Goal: Information Seeking & Learning: Learn about a topic

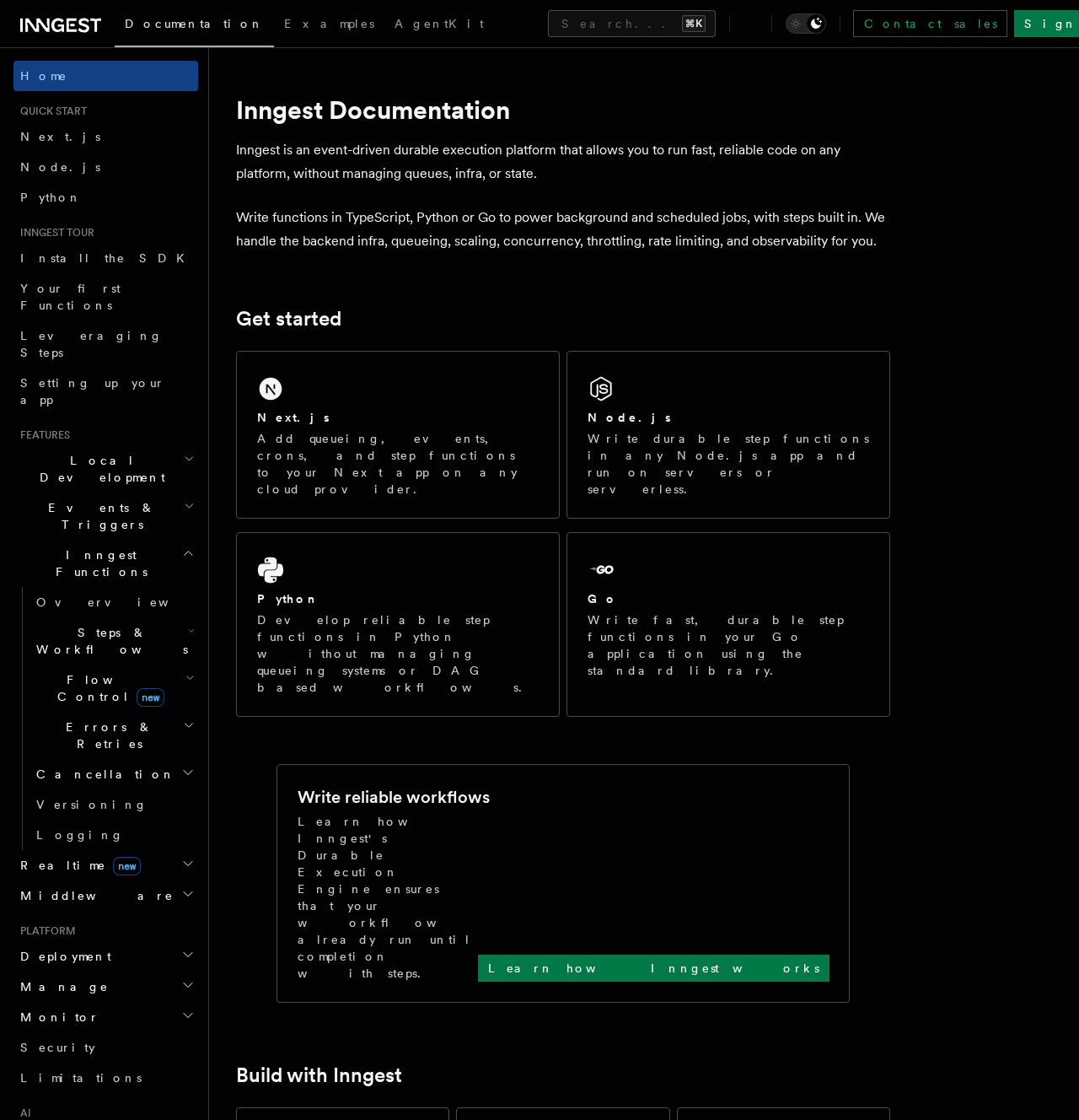
click at [128, 617] on h2 "Steps & Workflows" at bounding box center [114, 640] width 169 height 47
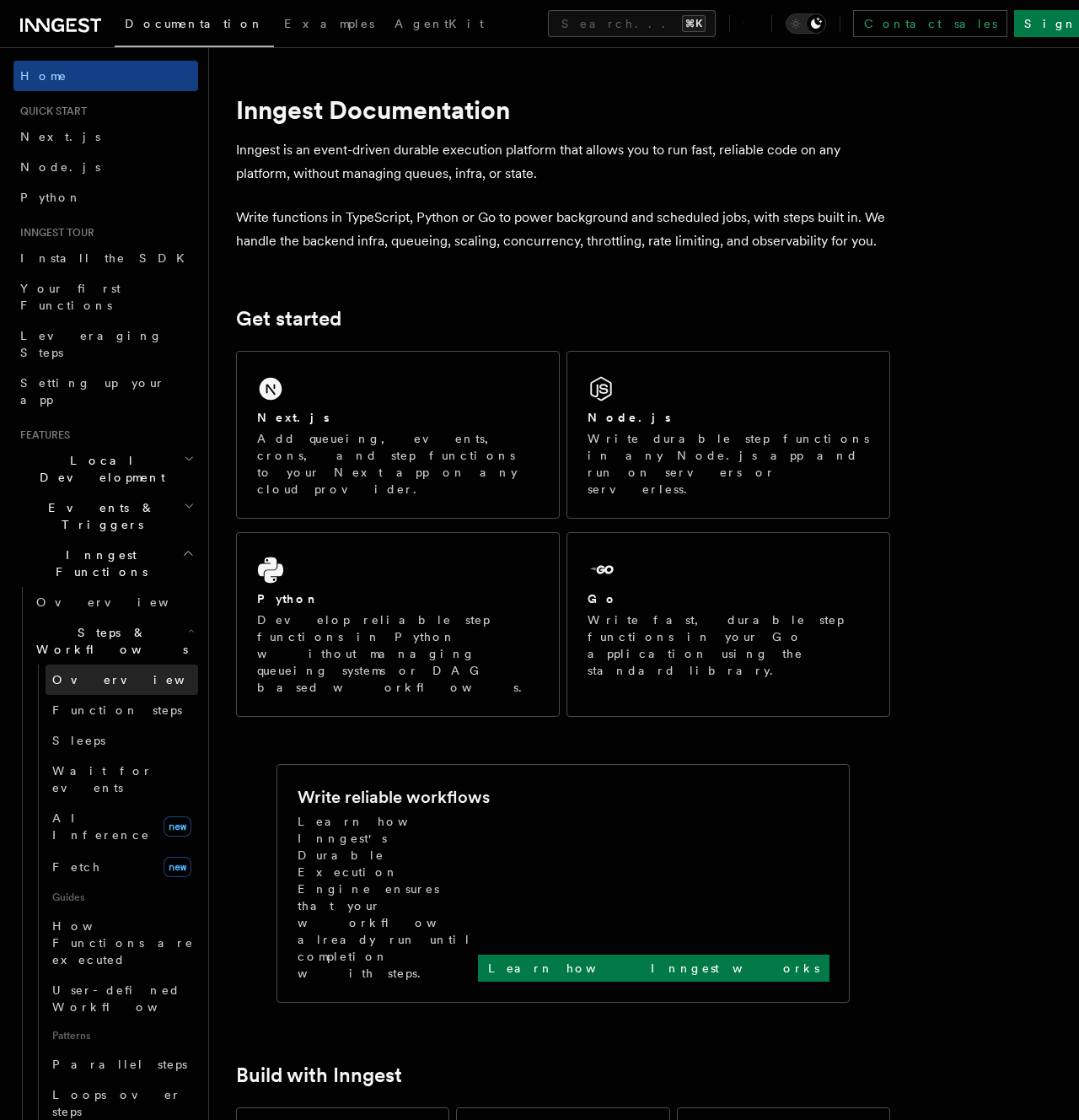
click at [103, 673] on span "Overview" at bounding box center [139, 679] width 174 height 14
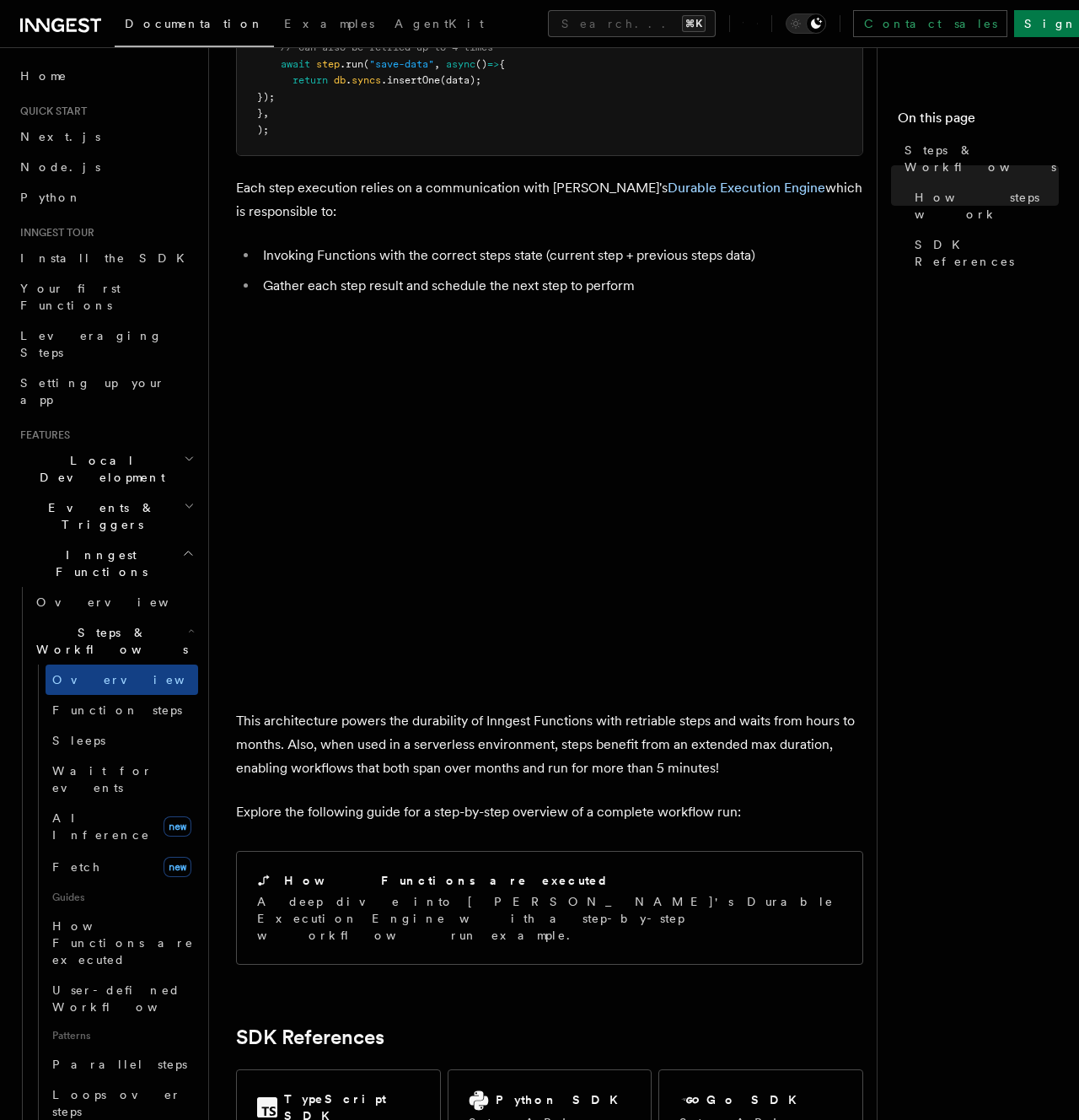
scroll to position [1341, 0]
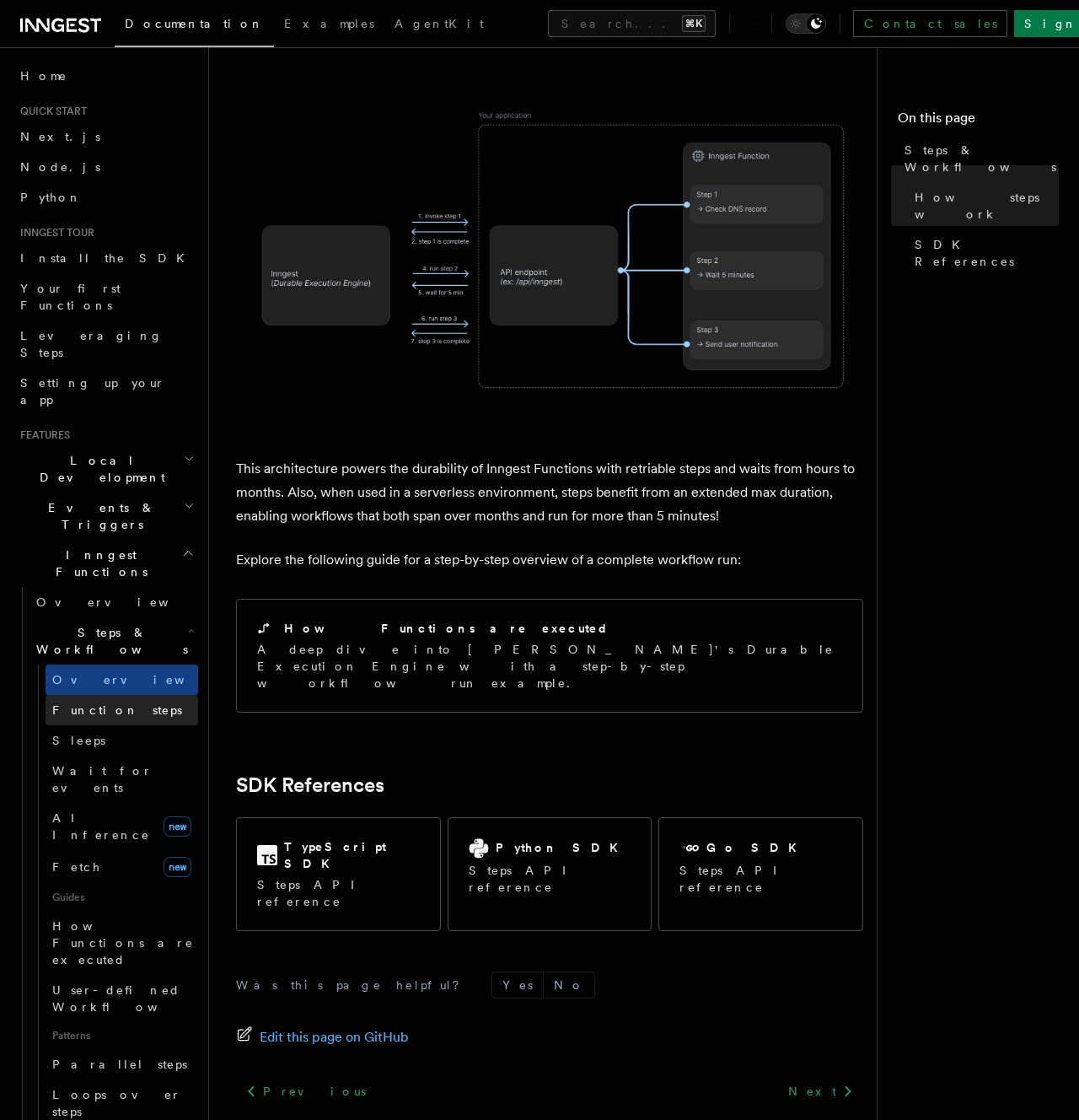
click at [129, 695] on link "Function steps" at bounding box center [122, 710] width 153 height 30
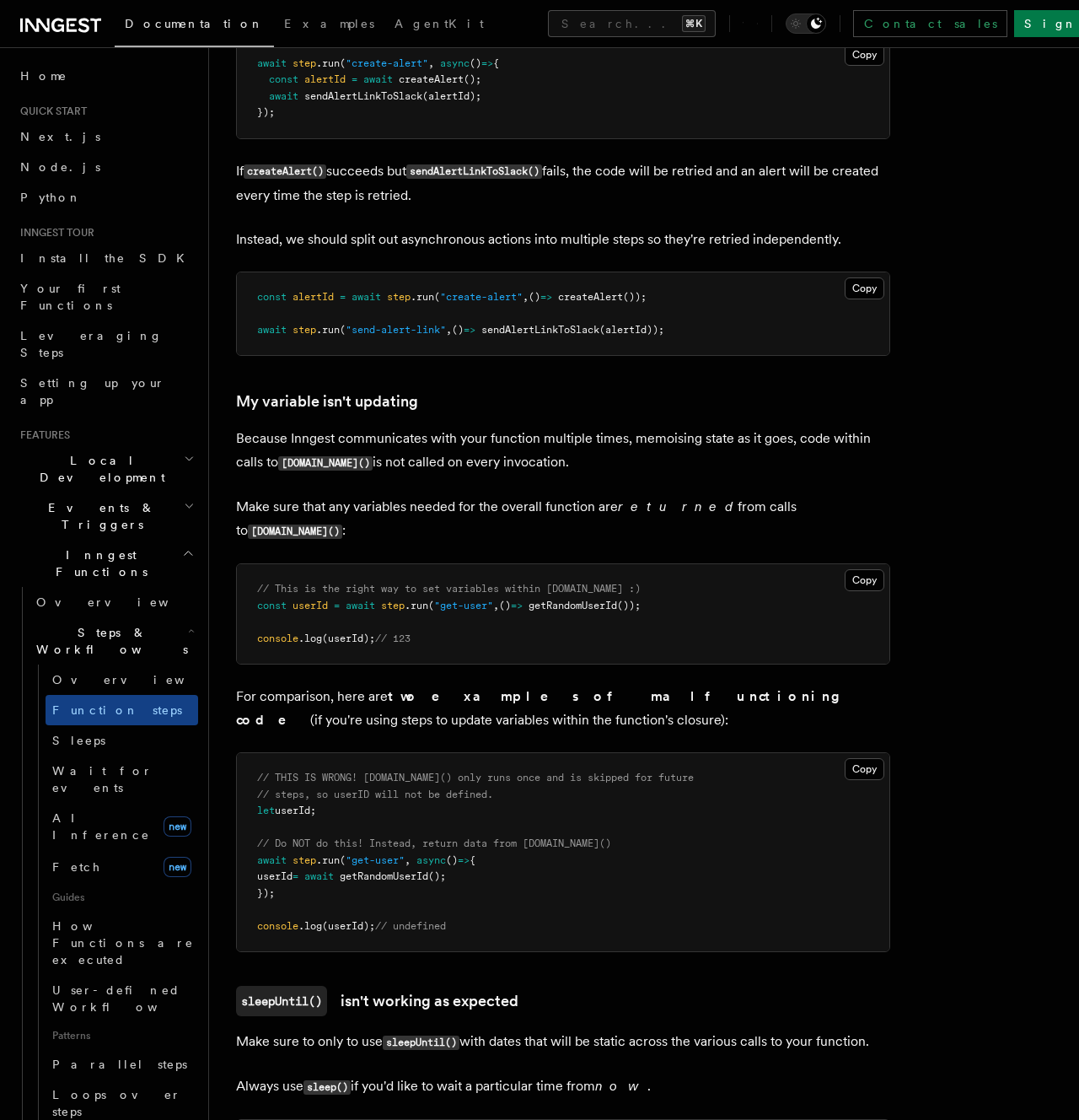
scroll to position [3953, 0]
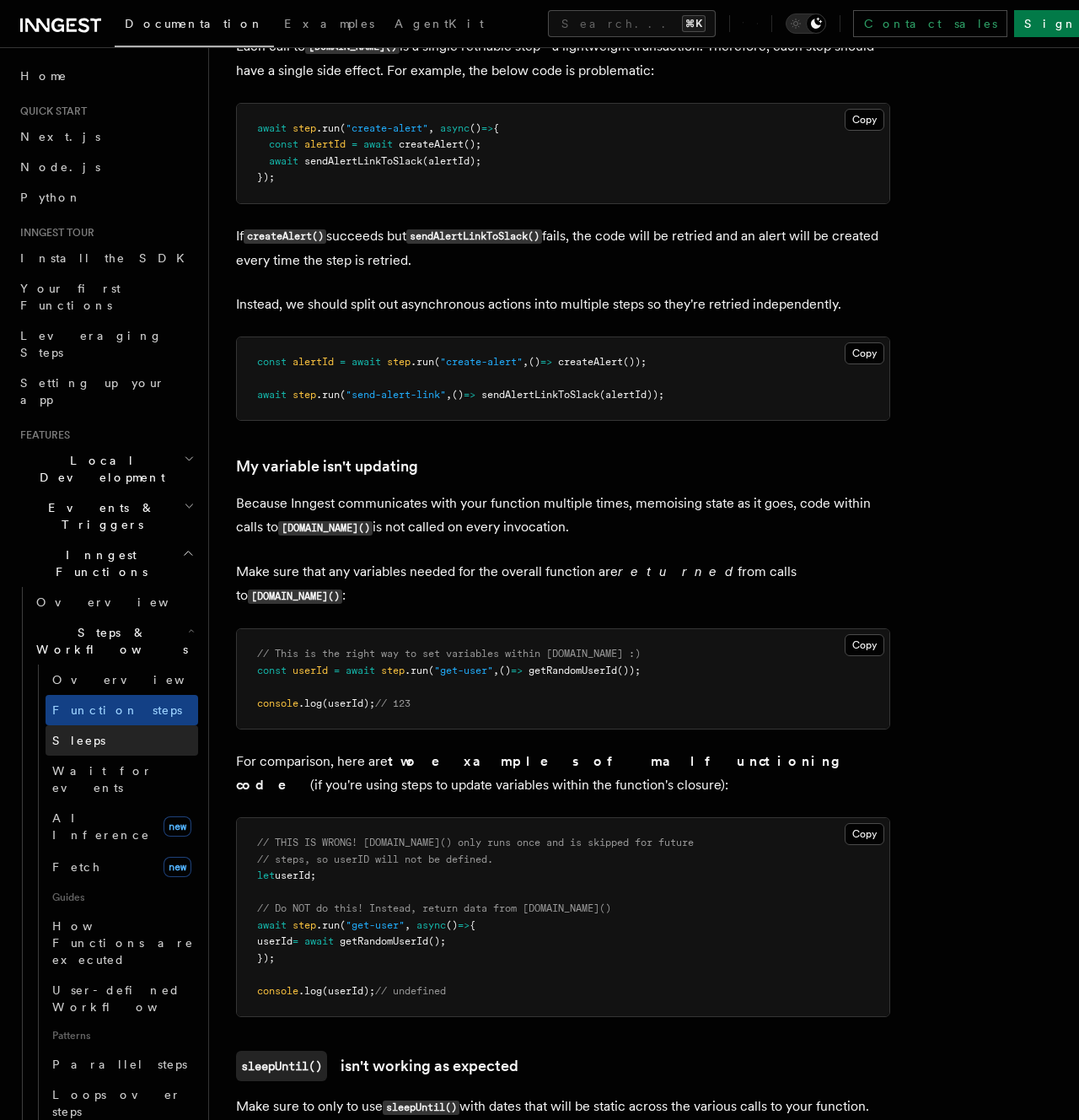
click at [121, 726] on link "Sleeps" at bounding box center [122, 740] width 153 height 30
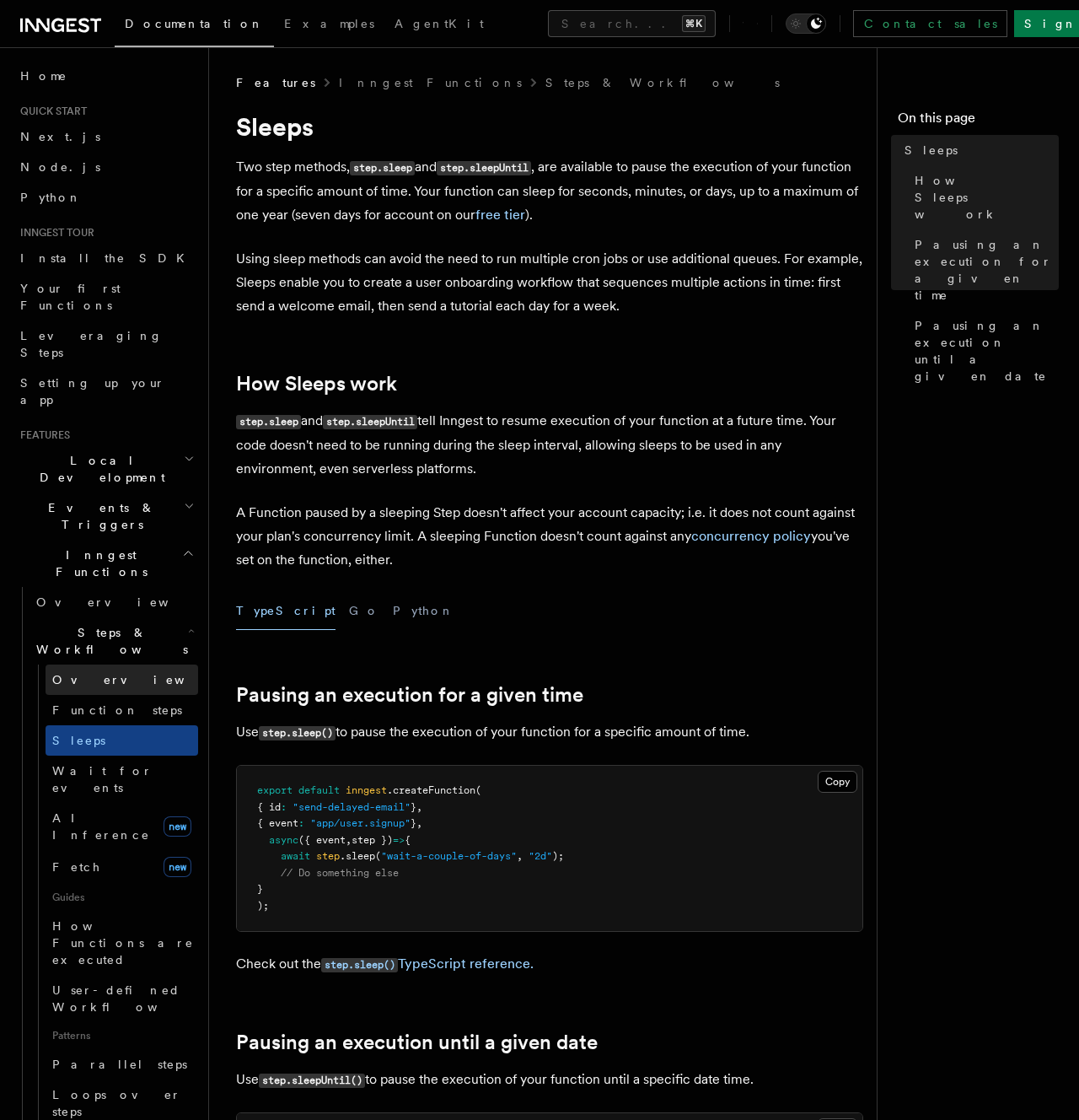
click at [109, 665] on link "Overview" at bounding box center [122, 679] width 153 height 30
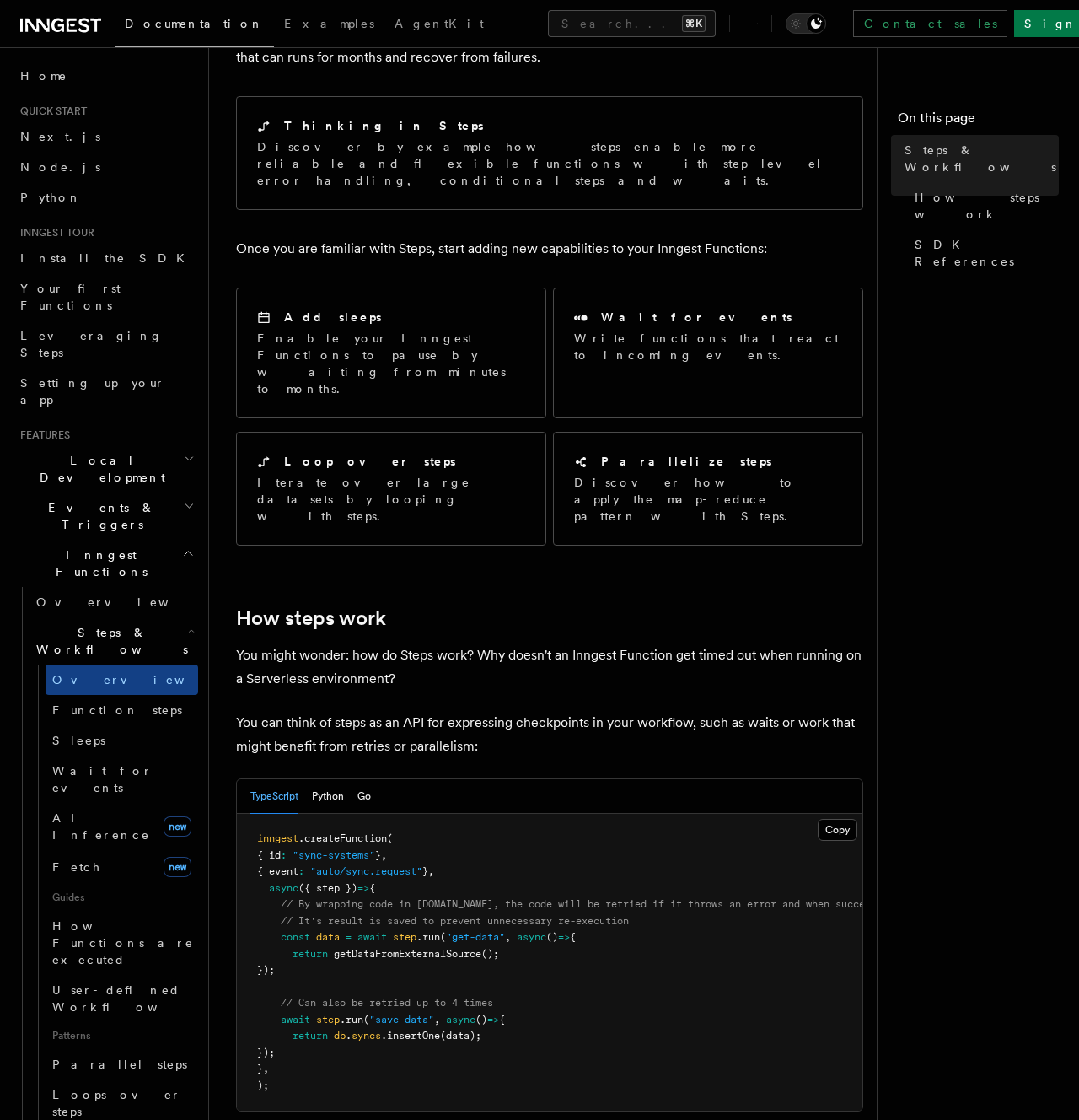
scroll to position [151, 0]
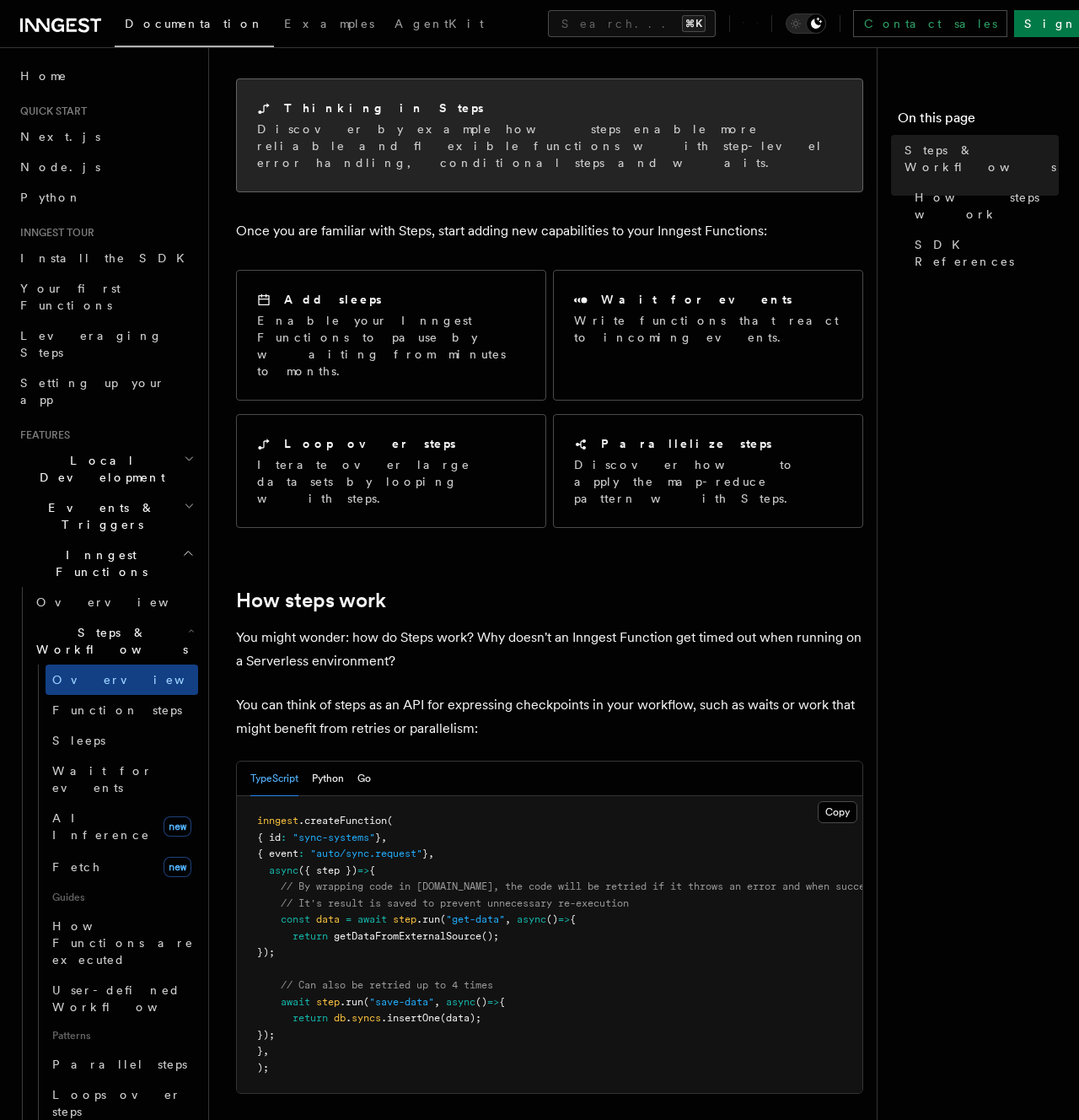
click at [432, 156] on div "Thinking in Steps Discover by example how steps enable more reliable and flexib…" at bounding box center [550, 135] width 626 height 112
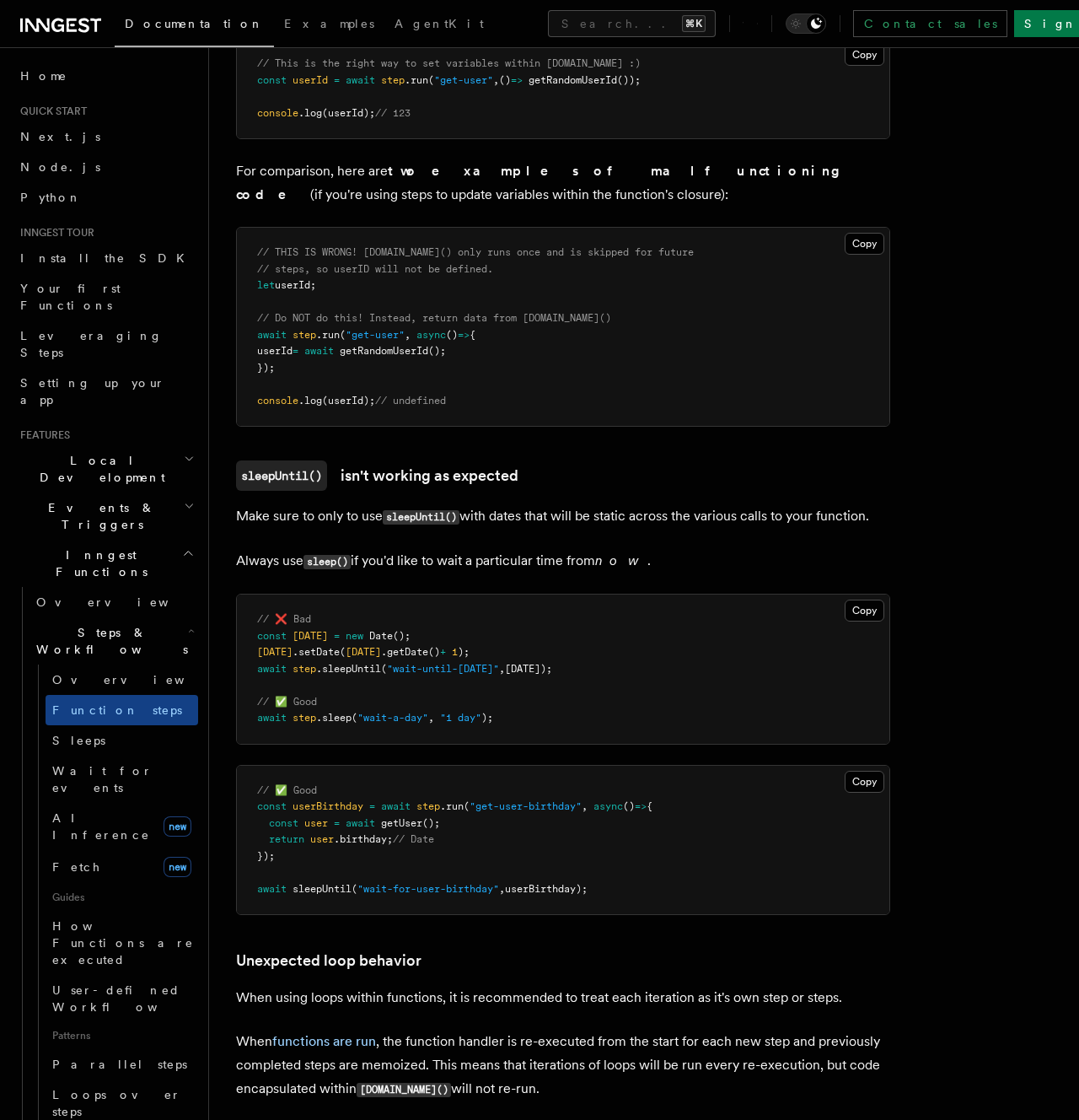
scroll to position [4374, 0]
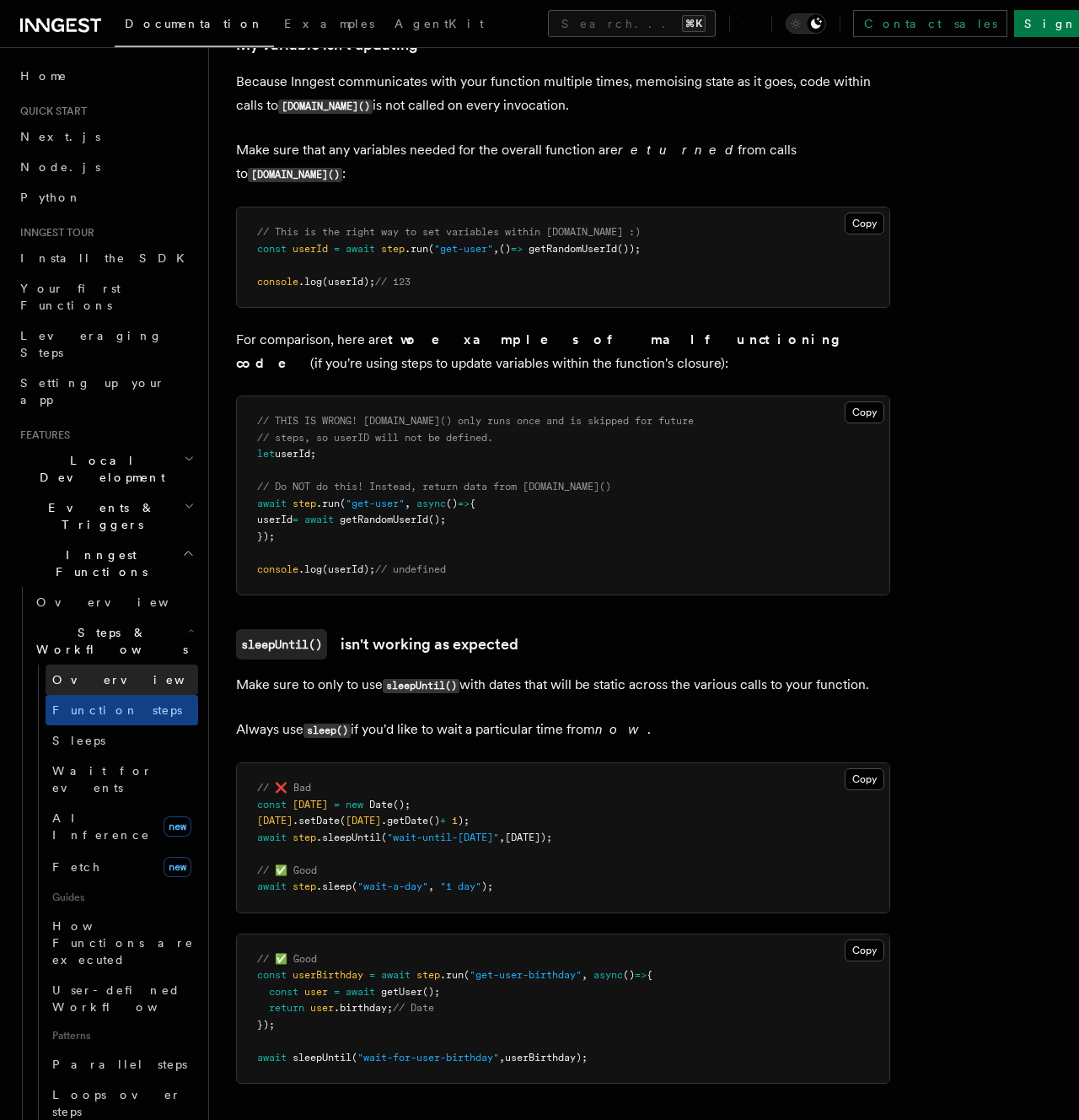
click at [118, 665] on link "Overview" at bounding box center [122, 679] width 153 height 30
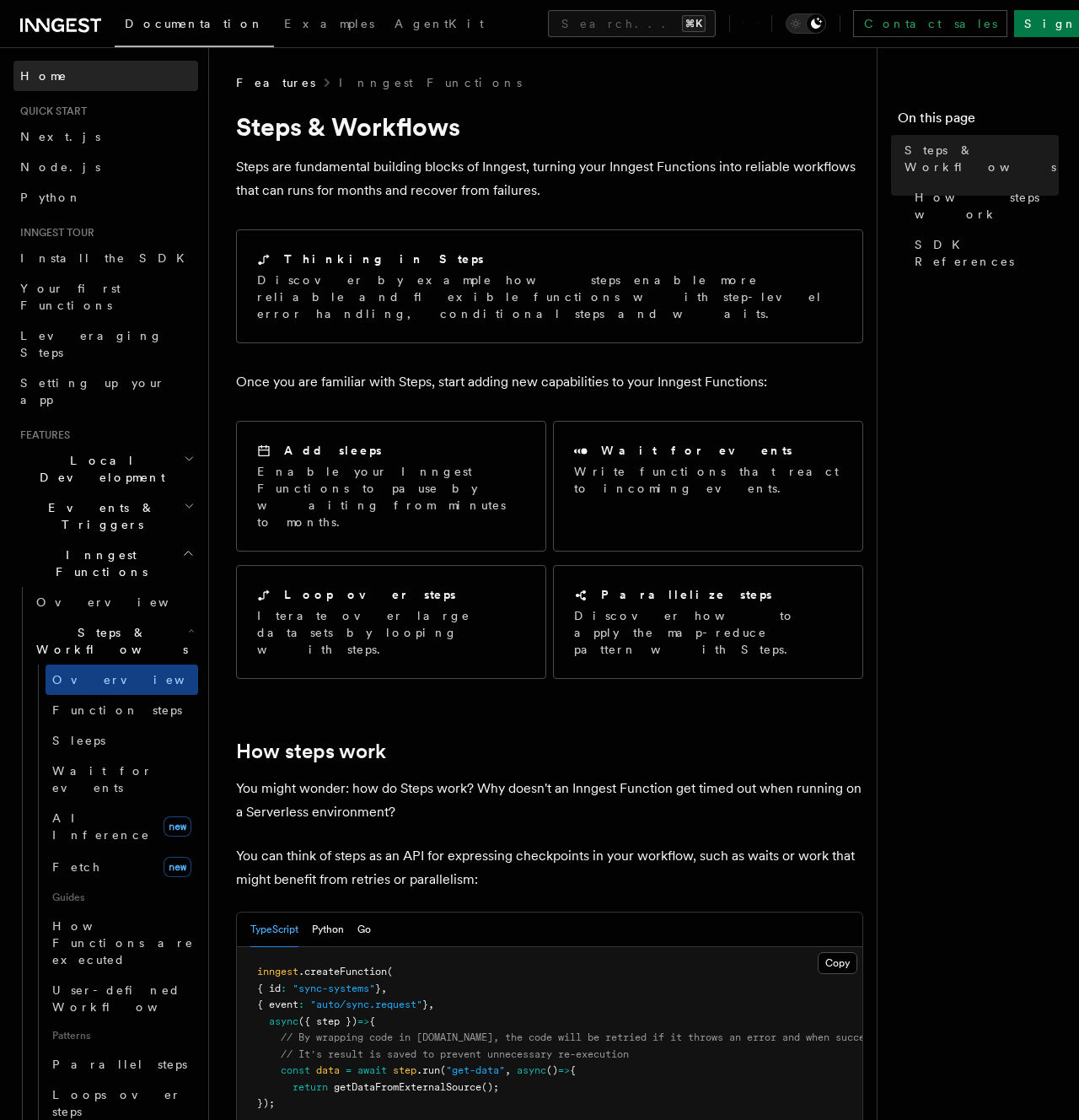
click at [61, 83] on link "Home" at bounding box center [106, 76] width 185 height 30
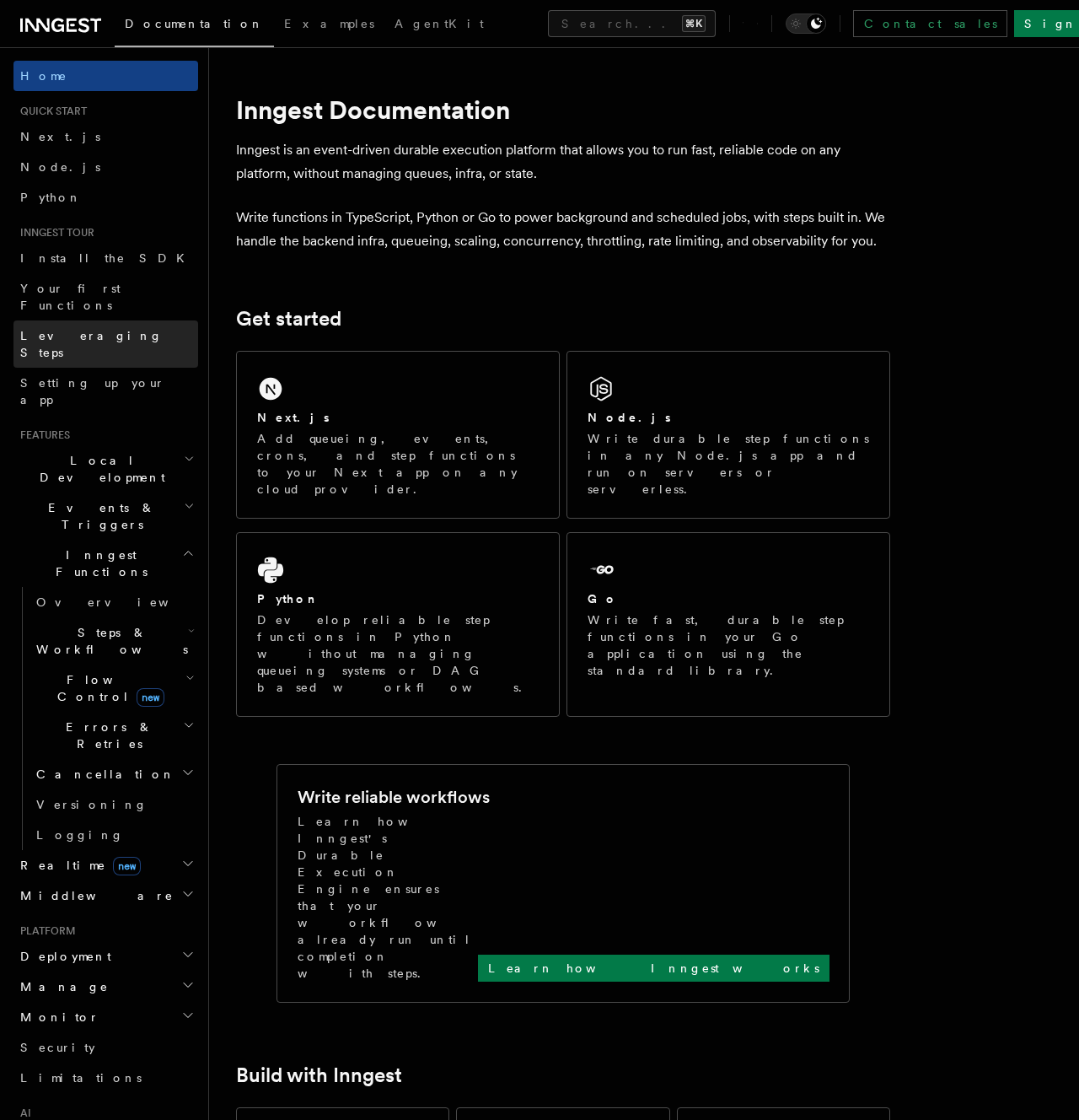
click at [103, 328] on span "Leveraging Steps" at bounding box center [91, 343] width 142 height 30
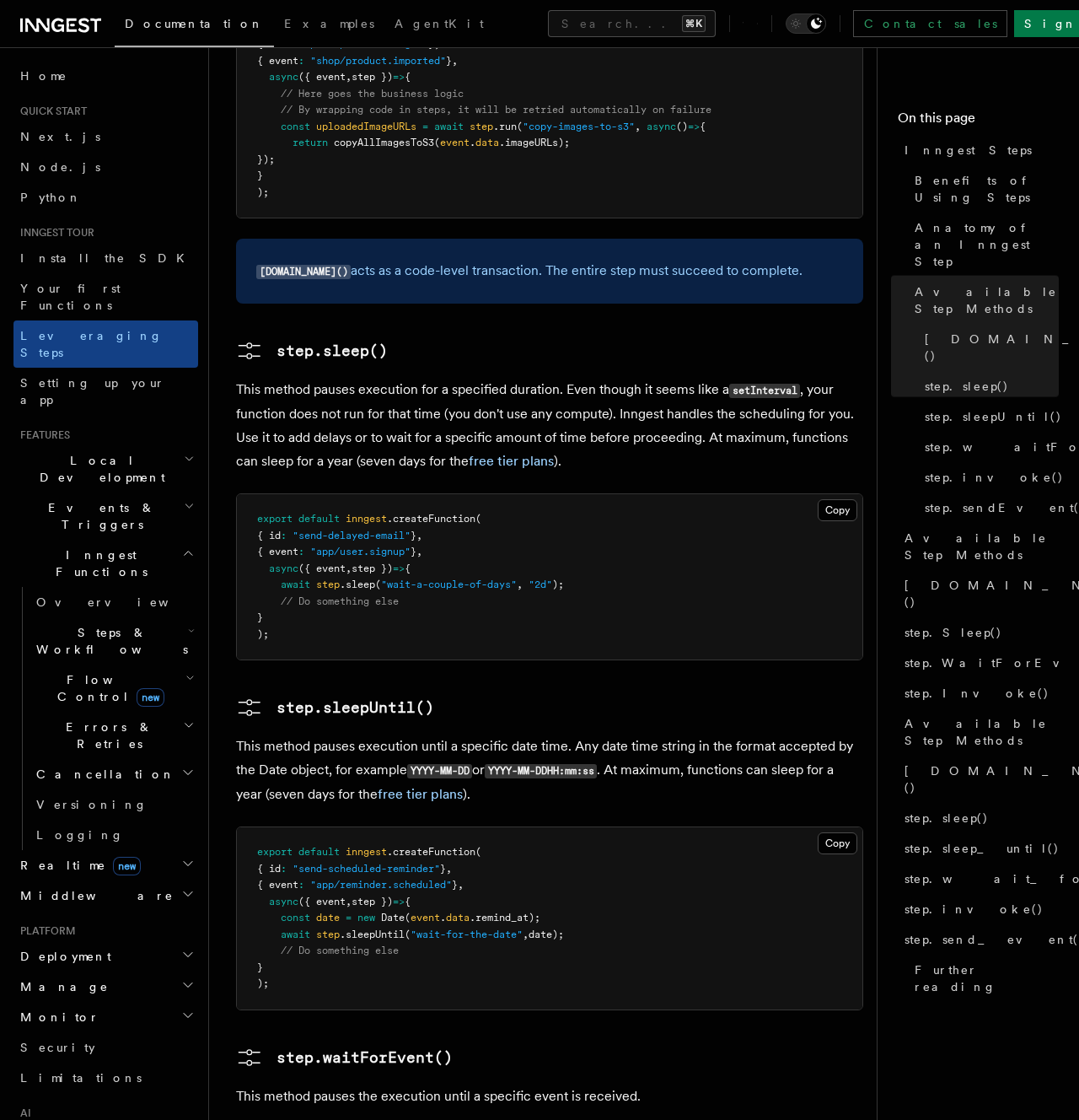
scroll to position [3471, 0]
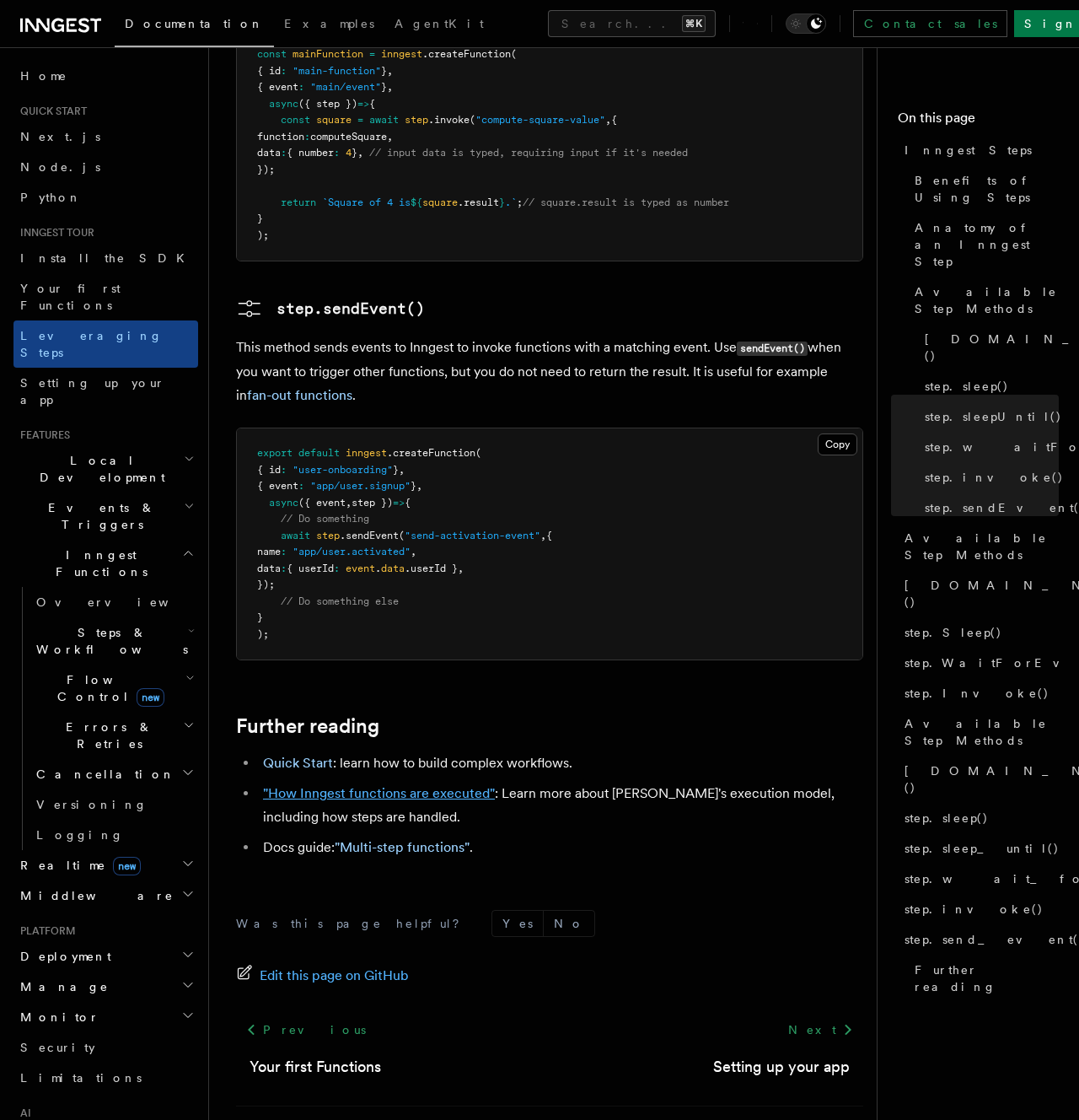
click at [394, 785] on link ""How Inngest functions are executed"" at bounding box center [379, 793] width 232 height 16
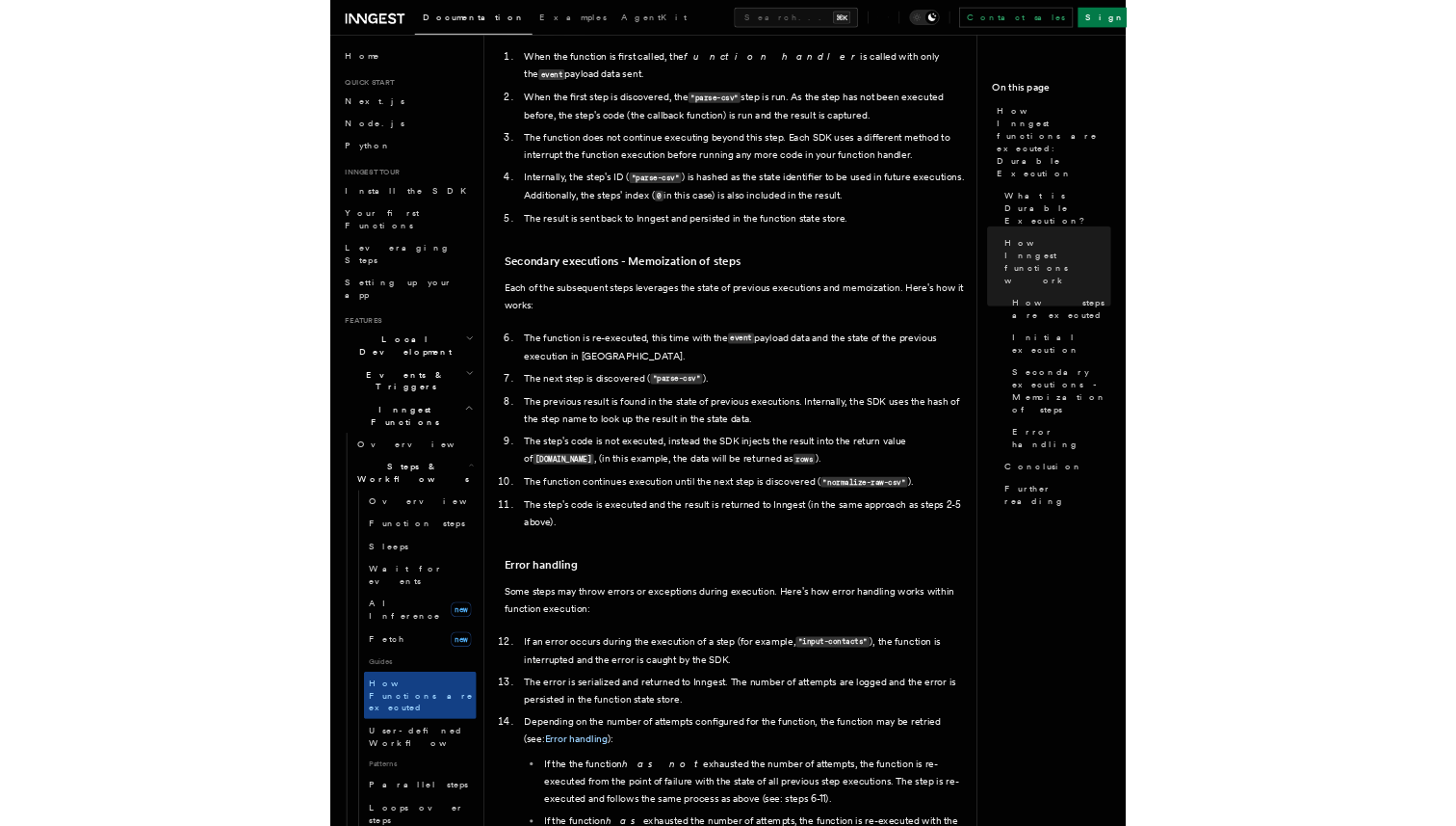
scroll to position [2566, 0]
